Goal: Task Accomplishment & Management: Use online tool/utility

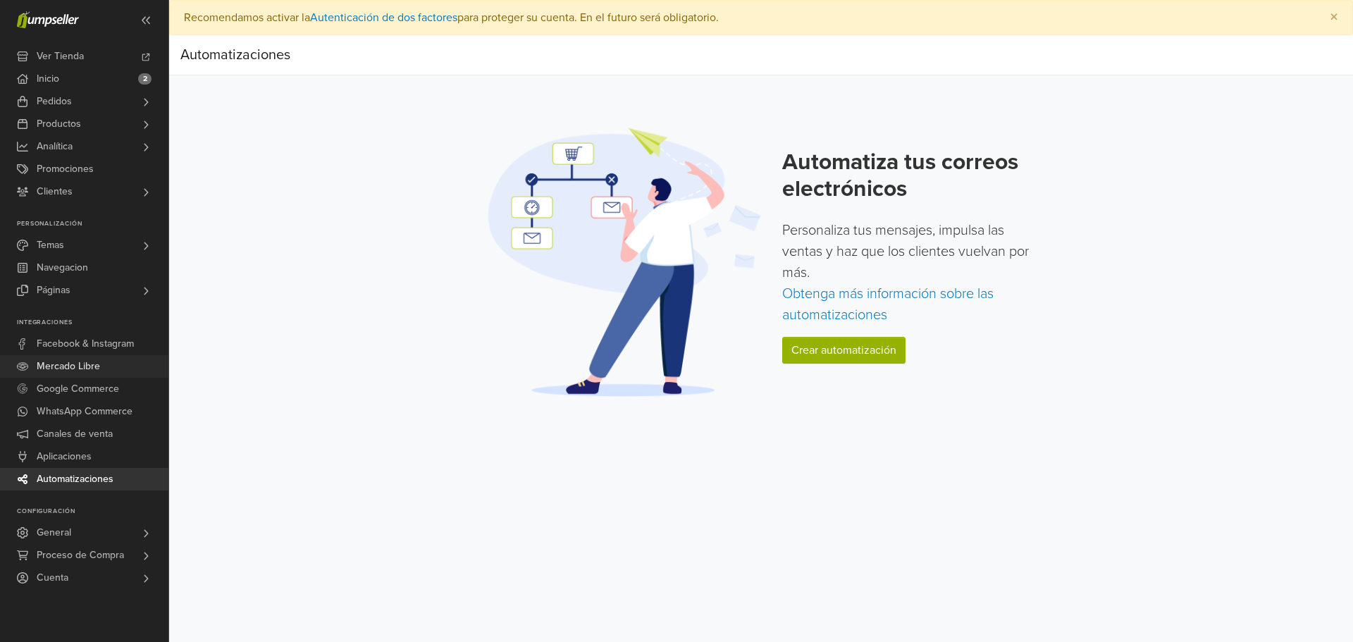
click at [75, 370] on span "Mercado Libre" at bounding box center [68, 366] width 63 height 23
click at [855, 348] on link "Crear automatización" at bounding box center [843, 350] width 123 height 27
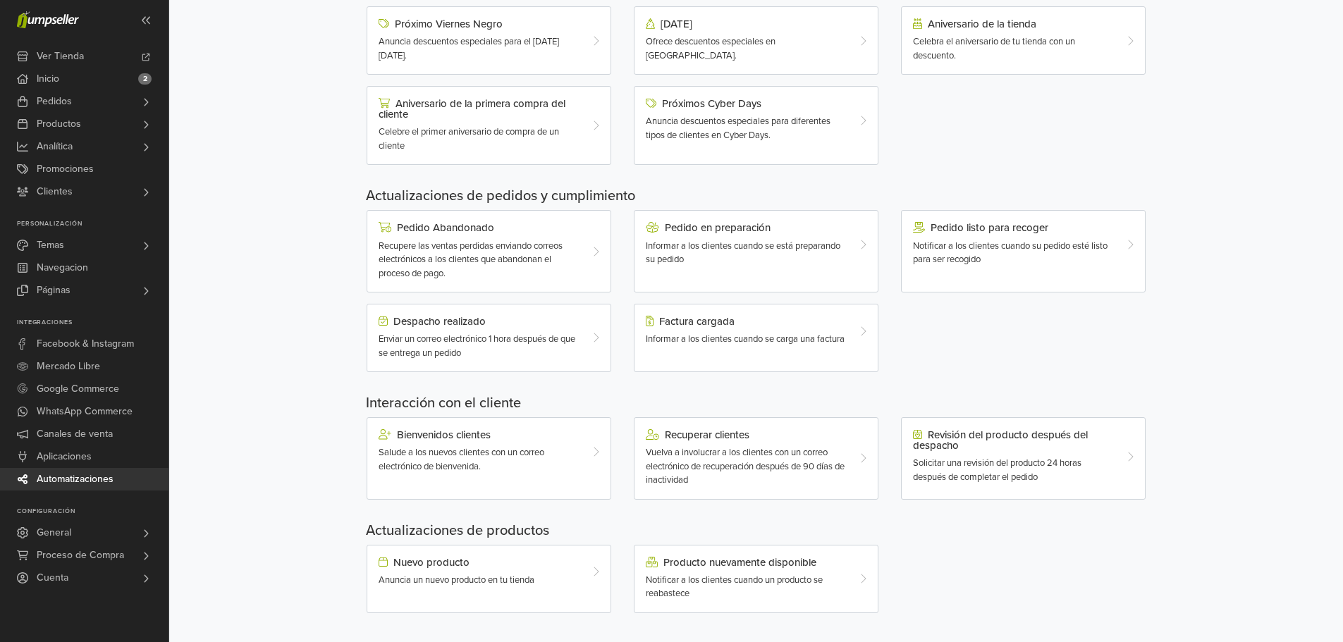
scroll to position [294, 0]
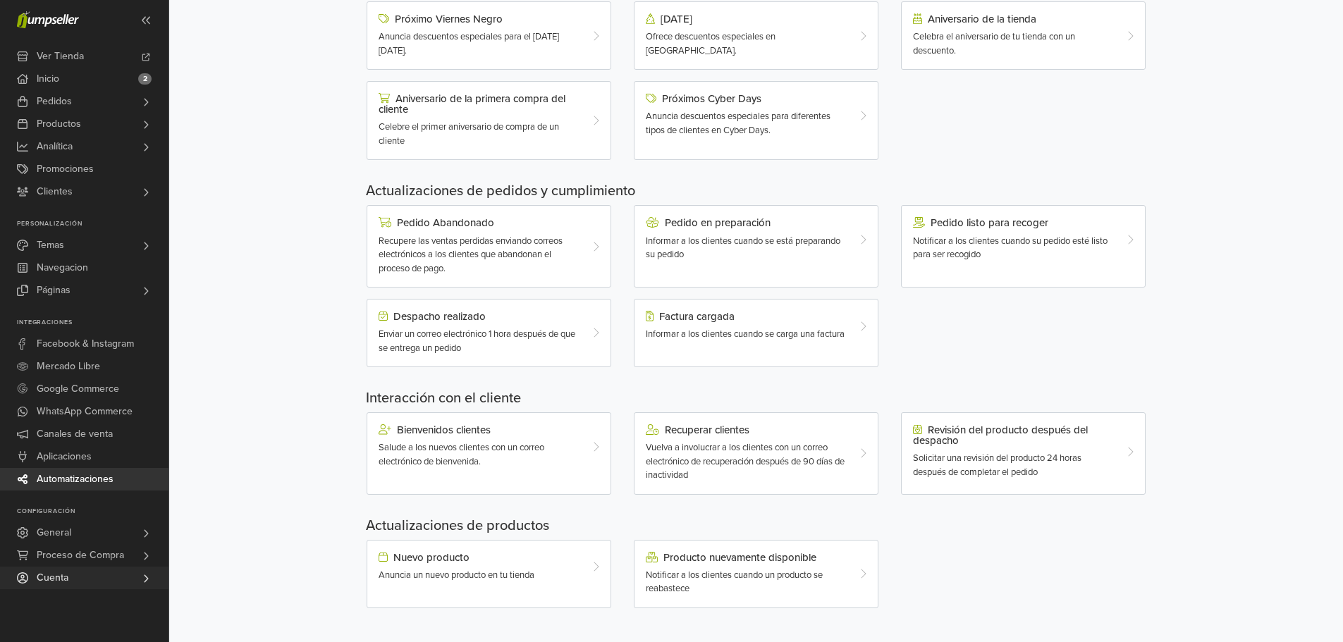
click at [82, 576] on link "Cuenta" at bounding box center [84, 578] width 168 height 23
click at [101, 554] on span "Proceso de Compra" at bounding box center [80, 552] width 87 height 23
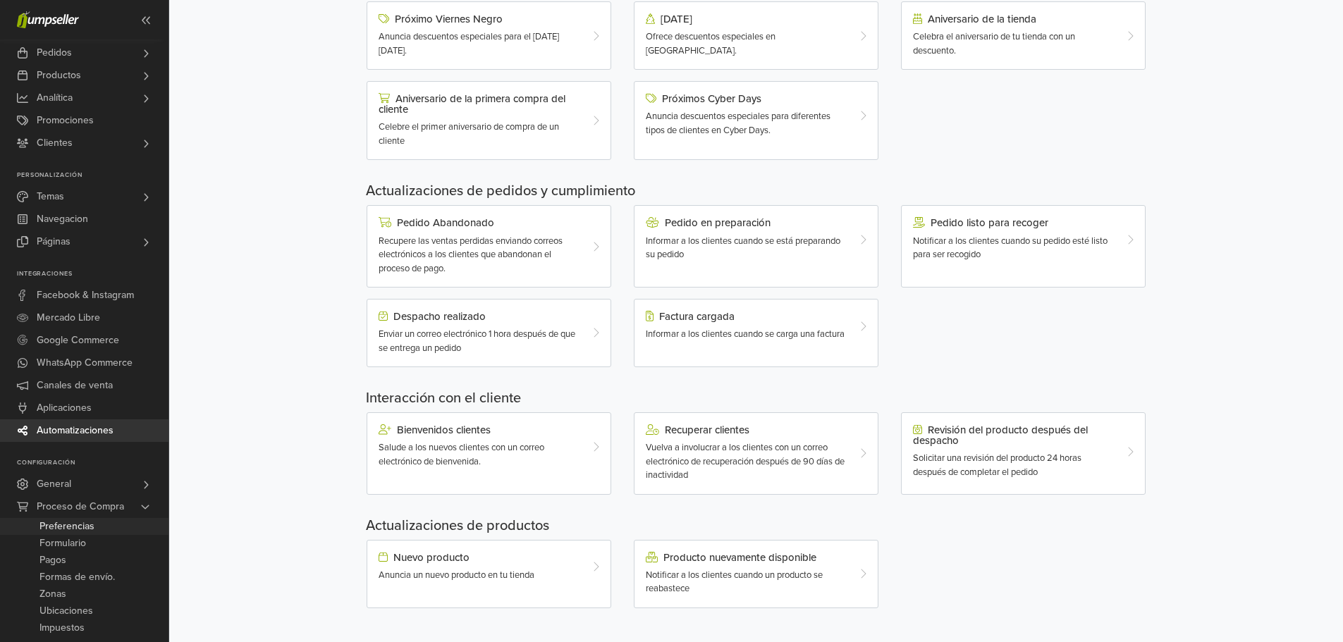
click at [85, 531] on span "Preferencias" at bounding box center [66, 526] width 55 height 17
